Goal: Information Seeking & Learning: Learn about a topic

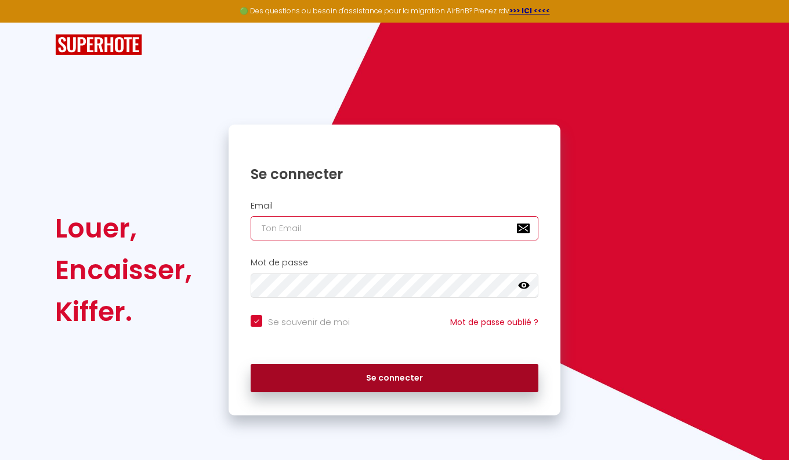
type input "[PERSON_NAME][EMAIL_ADDRESS][DOMAIN_NAME]"
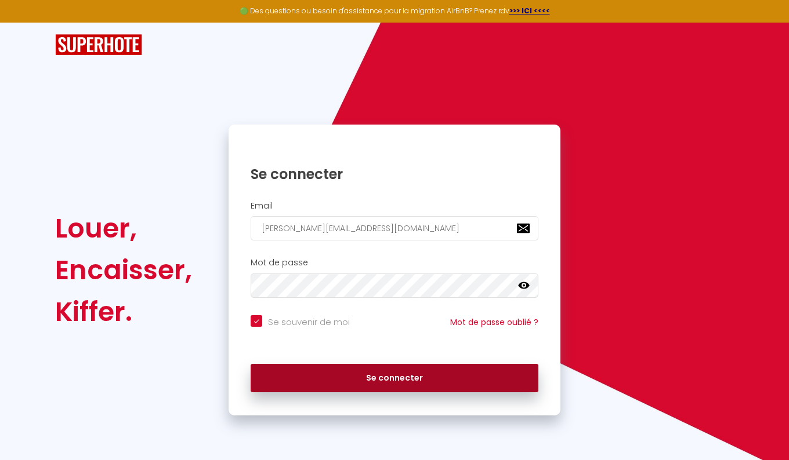
click at [396, 380] on button "Se connecter" at bounding box center [394, 378] width 288 height 29
checkbox input "true"
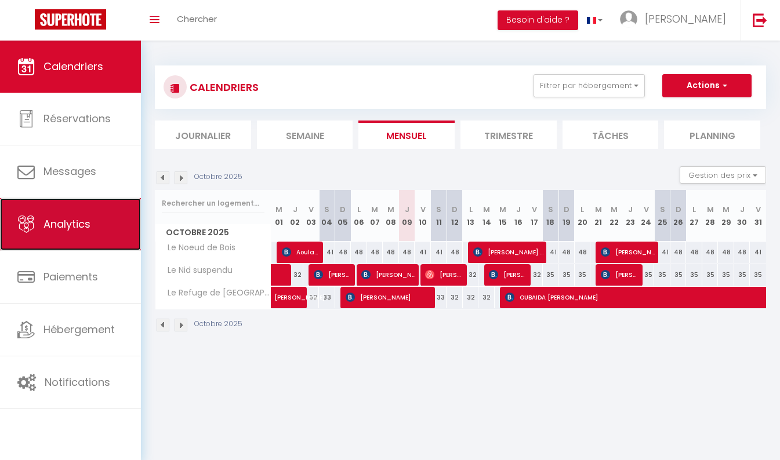
click at [48, 219] on span "Analytics" at bounding box center [66, 224] width 47 height 14
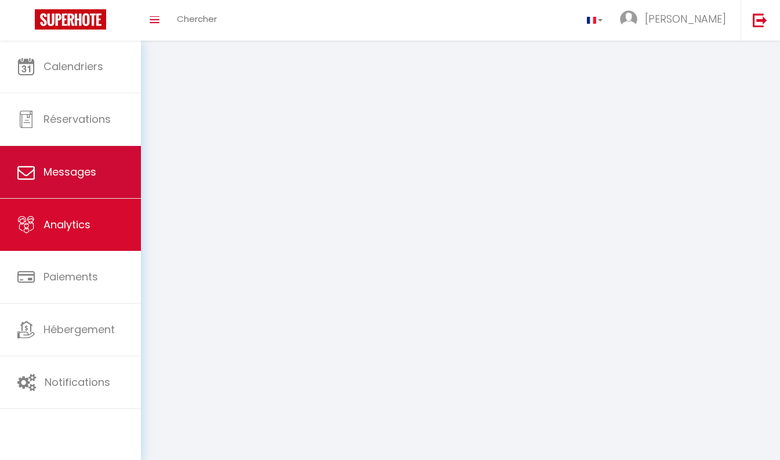
select select "2025"
select select "10"
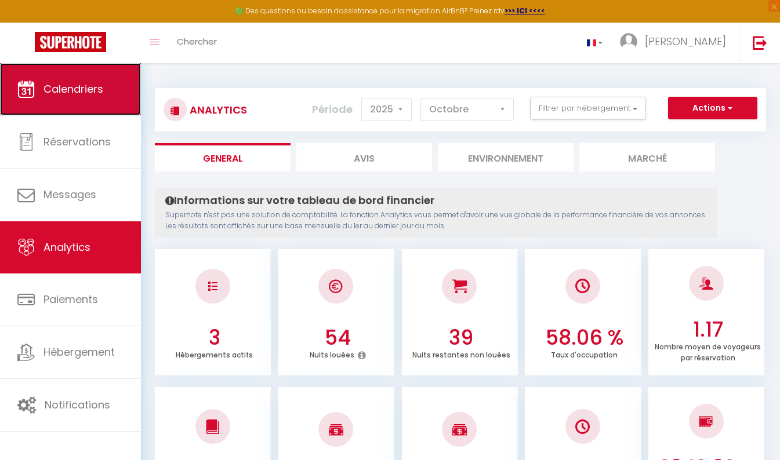
click at [83, 93] on span "Calendriers" at bounding box center [73, 89] width 60 height 14
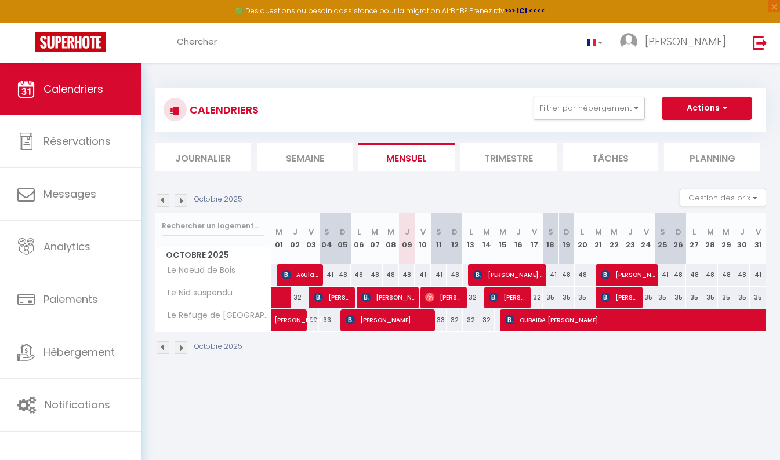
click at [183, 350] on img at bounding box center [181, 348] width 13 height 13
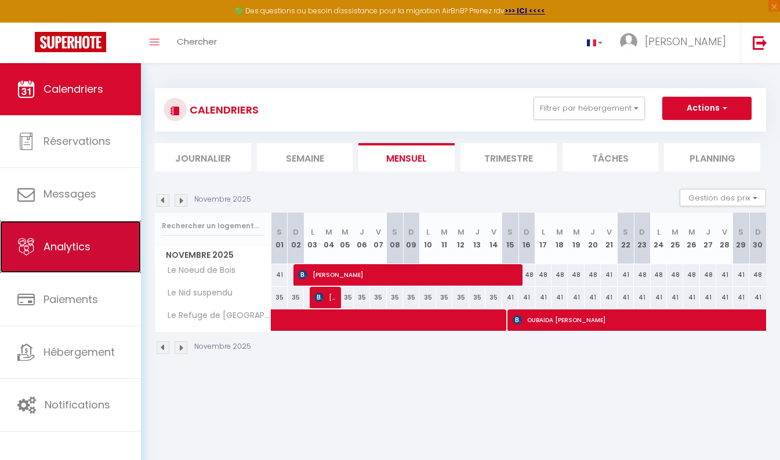
click at [83, 252] on span "Analytics" at bounding box center [66, 246] width 47 height 14
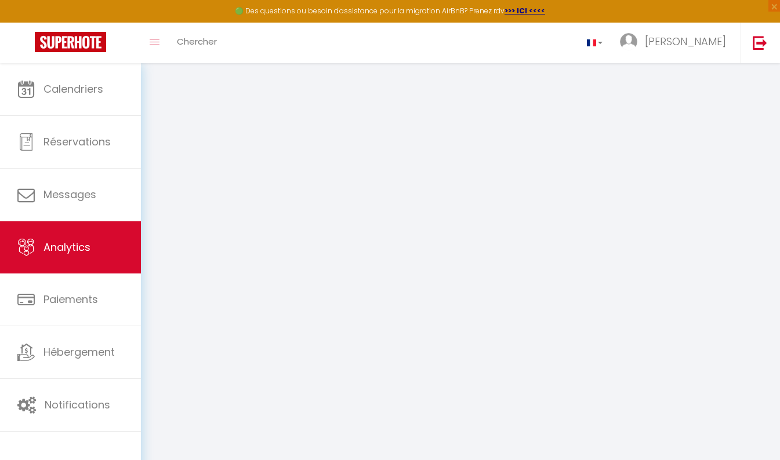
select select "2025"
select select "10"
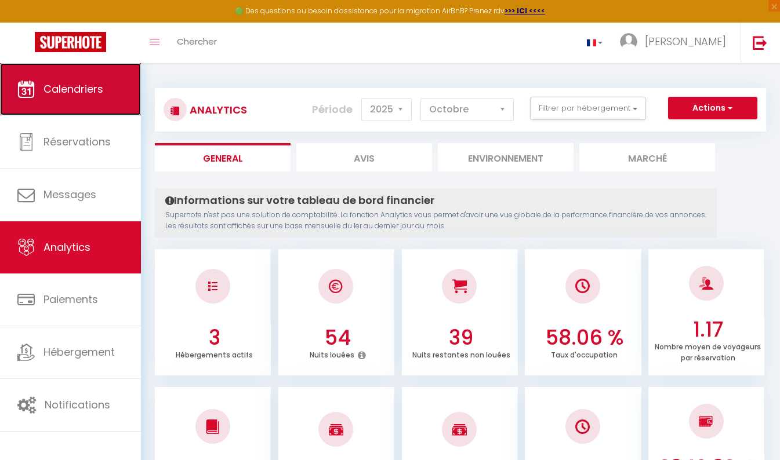
click at [81, 89] on span "Calendriers" at bounding box center [73, 89] width 60 height 14
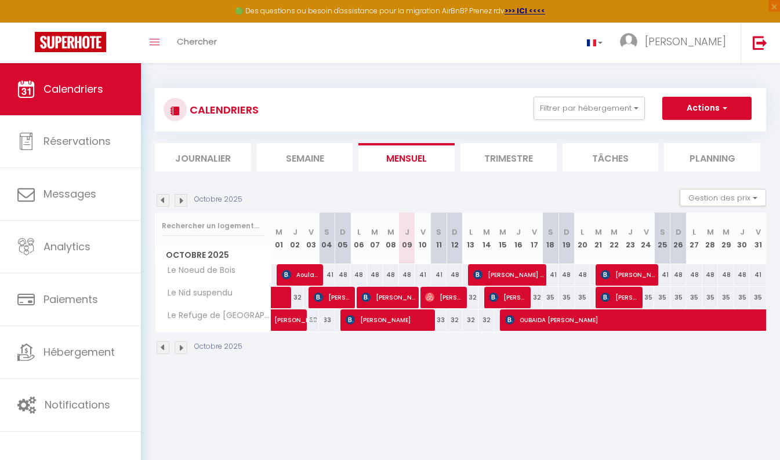
click at [181, 347] on img at bounding box center [181, 348] width 13 height 13
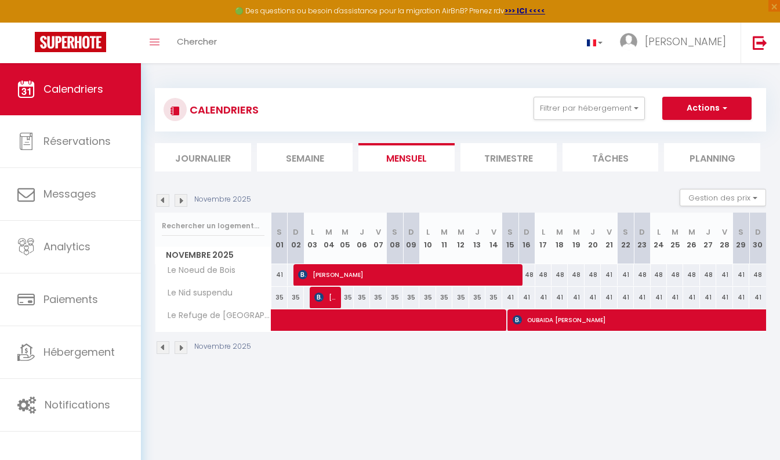
click at [181, 347] on img at bounding box center [181, 348] width 13 height 13
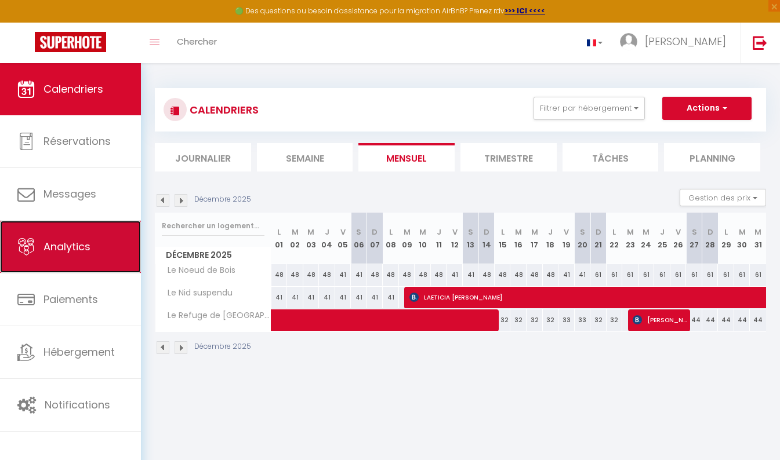
click at [75, 252] on span "Analytics" at bounding box center [66, 246] width 47 height 14
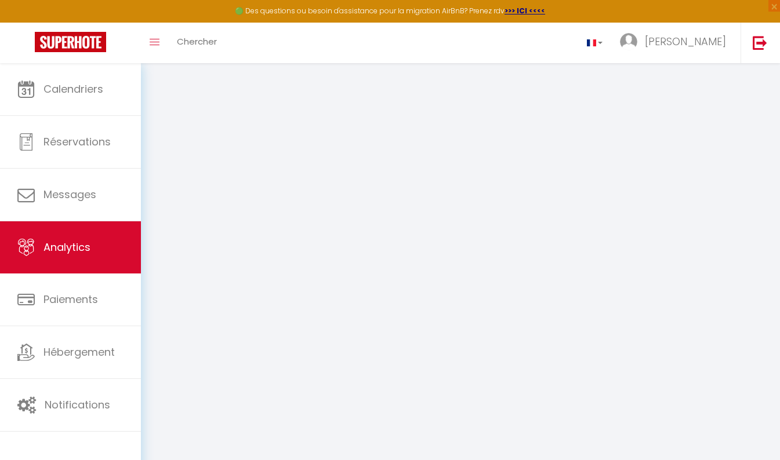
select select "2025"
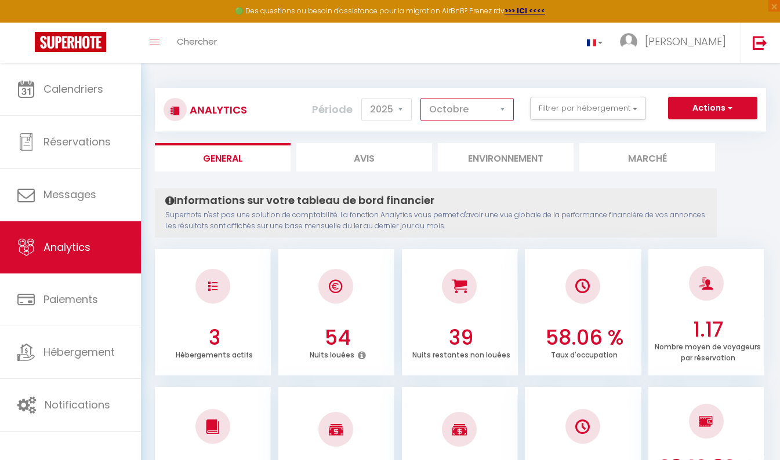
click at [507, 105] on select "Janvier Février Mars Avril Mai Juin Juillet Août Septembre Octobre Novembre Déc…" at bounding box center [466, 109] width 93 height 23
click at [421, 98] on select "Janvier Février Mars Avril Mai Juin Juillet Août Septembre Octobre Novembre Déc…" at bounding box center [466, 109] width 93 height 23
click at [508, 112] on select "Janvier Février Mars Avril Mai Juin Juillet Août Septembre Octobre Novembre Déc…" at bounding box center [466, 109] width 93 height 23
click at [421, 98] on select "Janvier Février Mars Avril Mai Juin Juillet Août Septembre Octobre Novembre Déc…" at bounding box center [466, 109] width 93 height 23
click at [462, 110] on select "Janvier Février Mars Avril Mai Juin Juillet Août Septembre Octobre Novembre Déc…" at bounding box center [466, 109] width 93 height 23
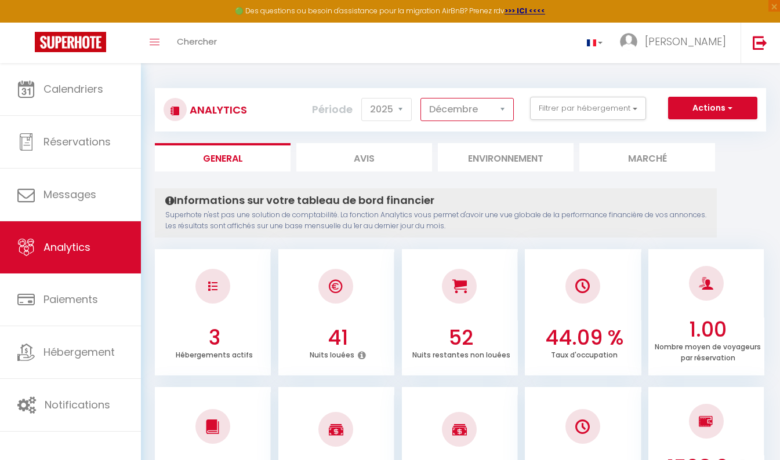
select select "1"
click at [421, 98] on select "Janvier Février Mars Avril Mai Juin Juillet Août Septembre Octobre Novembre Déc…" at bounding box center [466, 109] width 93 height 23
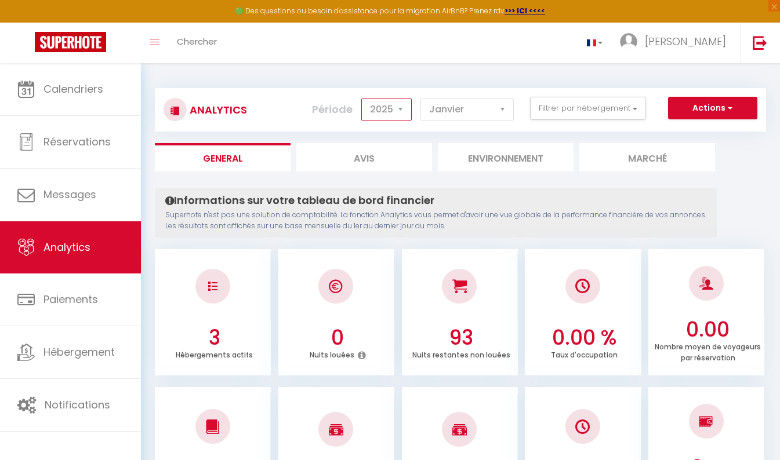
click at [401, 107] on select "2014 2015 2016 2017 2018 2019 2020 2021 2022 2023 2024 2025 2026 2027" at bounding box center [386, 109] width 50 height 23
select select "2026"
click at [362, 98] on select "2014 2015 2016 2017 2018 2019 2020 2021 2022 2023 2024 2025 2026 2027" at bounding box center [386, 109] width 50 height 23
click at [400, 106] on select "2014 2015 2016 2017 2018 2019 2020 2021 2022 2023 2024 2025 2026 2027" at bounding box center [386, 109] width 50 height 23
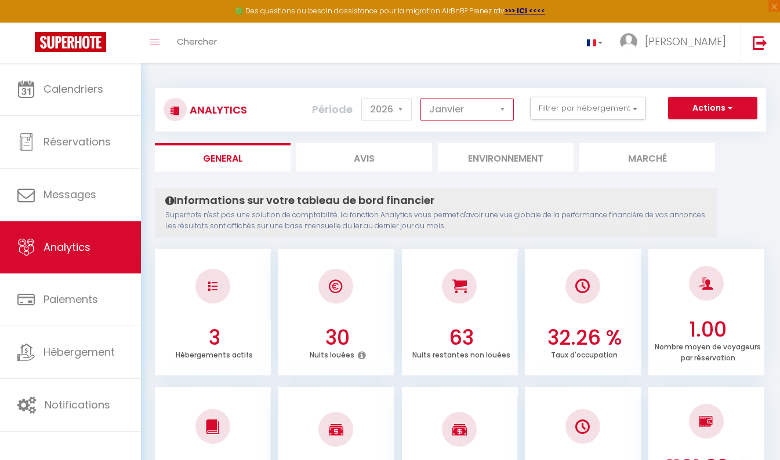
click at [500, 111] on select "Janvier Février Mars Avril Mai Juin Juillet Août Septembre Octobre Novembre Déc…" at bounding box center [466, 109] width 93 height 23
select select "2"
click at [421, 98] on select "Janvier Février Mars Avril Mai Juin Juillet Août Septembre Octobre Novembre Déc…" at bounding box center [466, 109] width 93 height 23
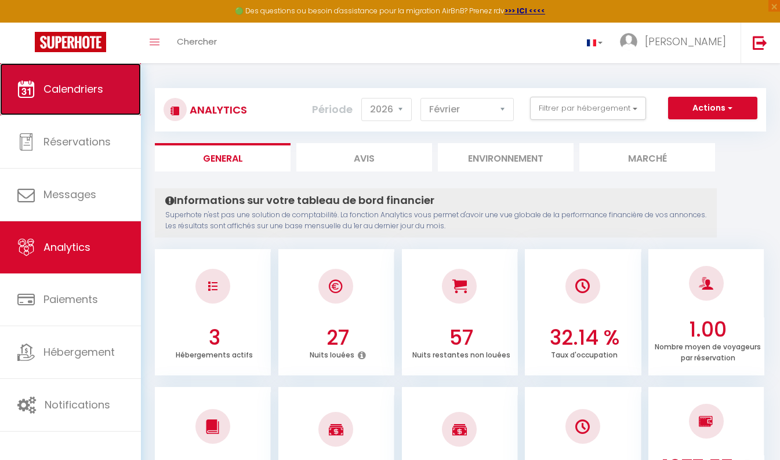
click at [73, 99] on link "Calendriers" at bounding box center [70, 89] width 141 height 52
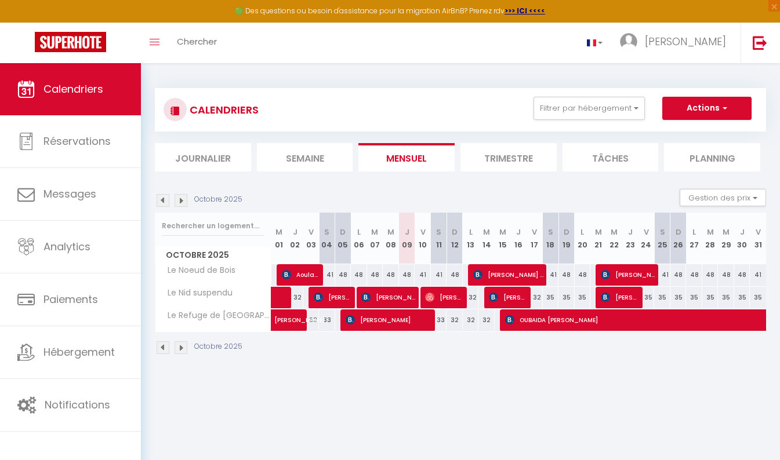
click at [182, 346] on img at bounding box center [181, 348] width 13 height 13
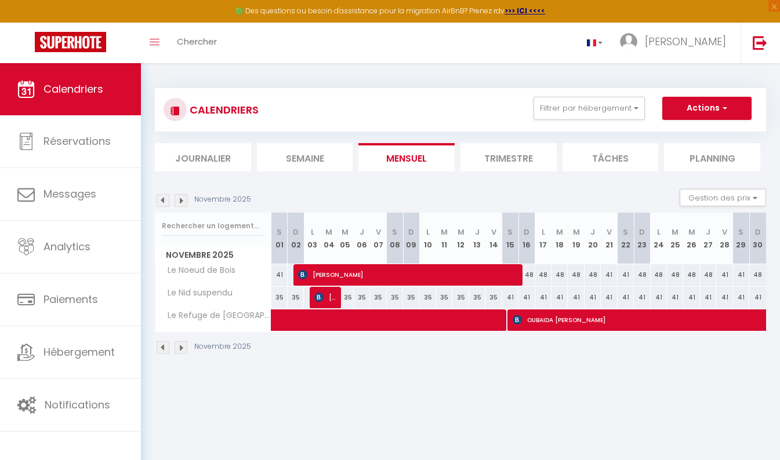
click at [181, 348] on img at bounding box center [181, 348] width 13 height 13
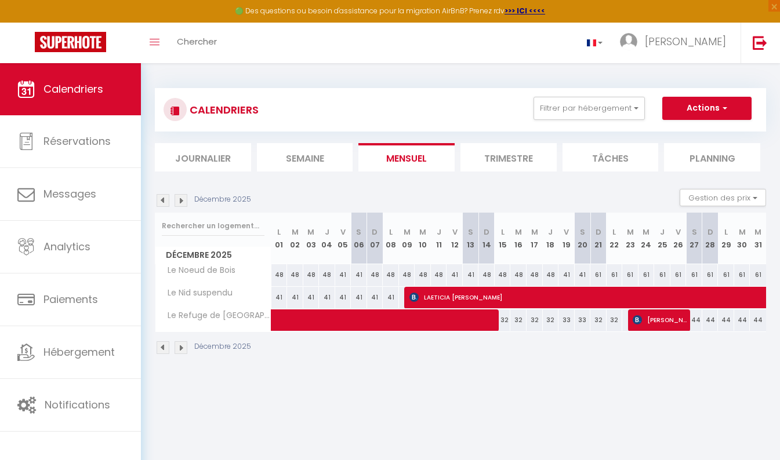
click at [181, 348] on img at bounding box center [181, 348] width 13 height 13
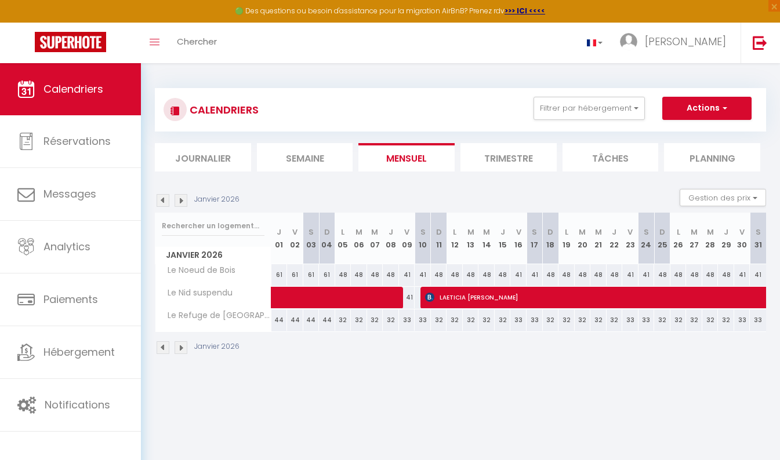
click at [181, 348] on img at bounding box center [181, 348] width 13 height 13
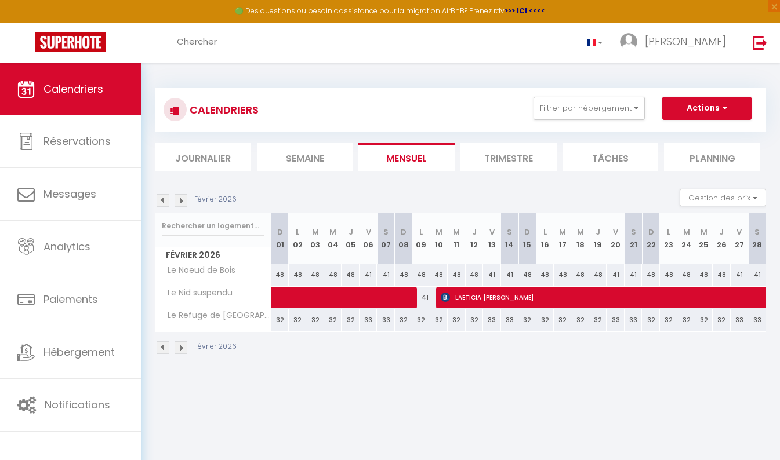
click at [181, 348] on img at bounding box center [181, 348] width 13 height 13
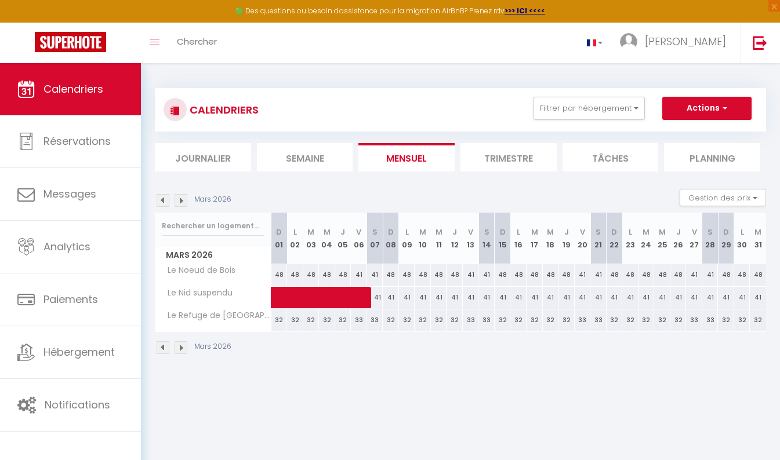
click at [162, 347] on img at bounding box center [163, 348] width 13 height 13
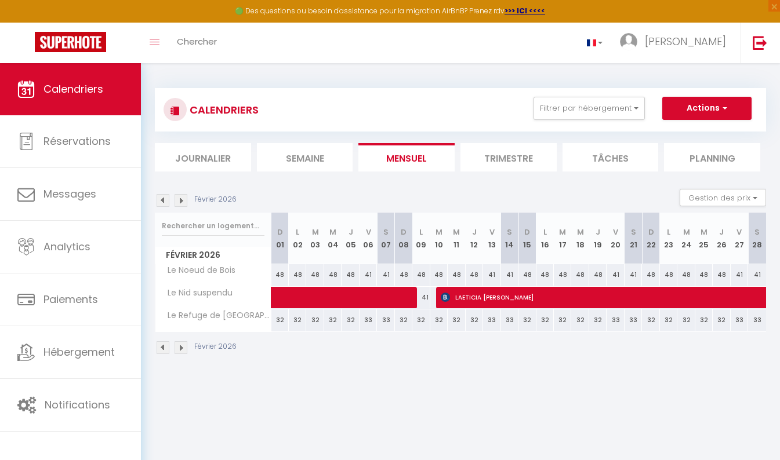
click at [162, 347] on img at bounding box center [163, 348] width 13 height 13
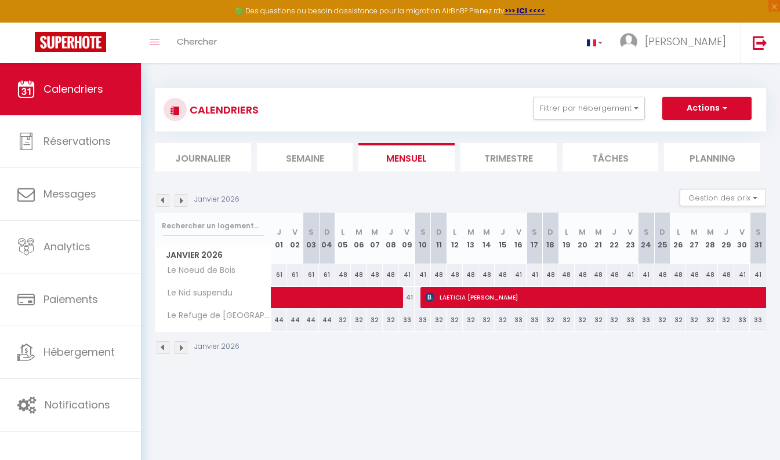
click at [162, 347] on img at bounding box center [163, 348] width 13 height 13
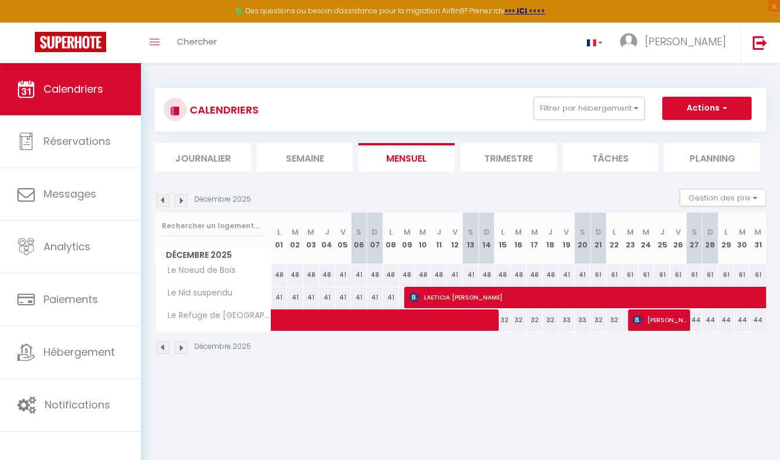
click at [162, 347] on img at bounding box center [163, 348] width 13 height 13
